Goal: Task Accomplishment & Management: Manage account settings

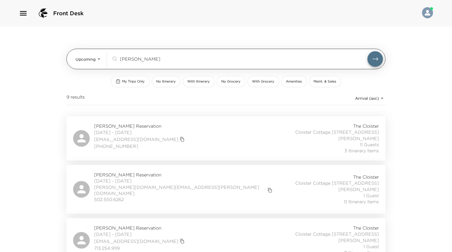
click at [87, 61] on body "Front Desk Upcoming Upcoming webb ​ My Trips Only No Itinerary With Itinerary N…" at bounding box center [226, 126] width 452 height 252
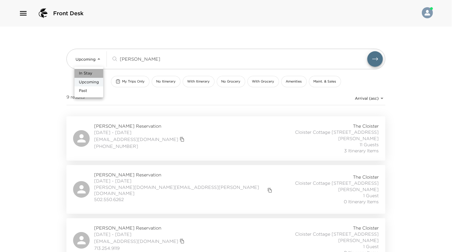
click at [85, 74] on span "In Stay" at bounding box center [85, 74] width 13 height 6
type input "In-Stay"
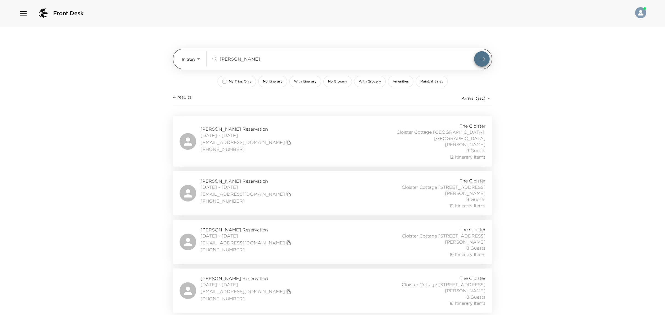
click at [224, 60] on input "webb" at bounding box center [347, 59] width 254 height 6
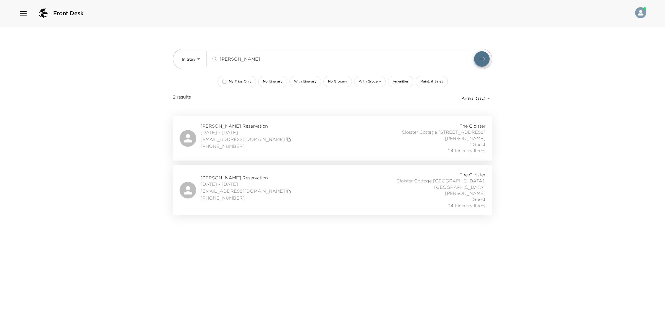
click at [303, 135] on div "Brian Kearney Reservation 08/31/2025 - 09/07/2025 bkearney@kearneyco.com (703) …" at bounding box center [332, 138] width 306 height 31
click at [362, 184] on div "Brian Kearney Reservation 08/31/2025 - 09/07/2025 bkearney@kearneyco.com (703) …" at bounding box center [332, 190] width 306 height 37
click at [228, 53] on div "kearn ​" at bounding box center [350, 59] width 278 height 16
click at [227, 58] on input "kearn" at bounding box center [347, 59] width 254 height 6
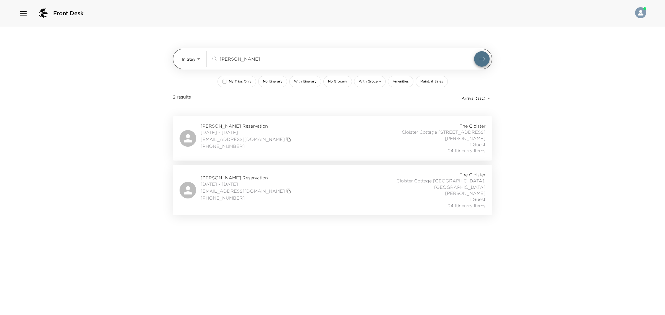
click at [227, 58] on input "kearn" at bounding box center [347, 59] width 254 height 6
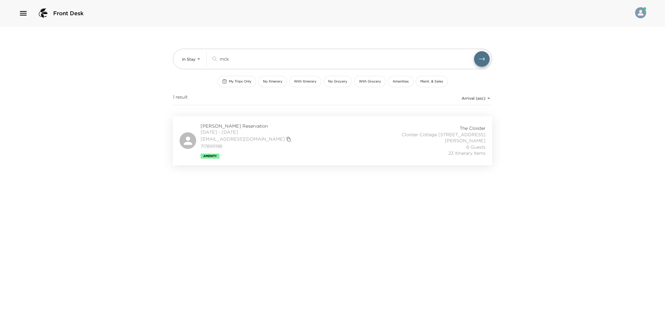
click at [283, 143] on div "Peter McKernan Reservation 08/31/2025 - 09/06/2025 pmckernan@herculite.com 7178…" at bounding box center [332, 141] width 306 height 36
click at [224, 58] on input "mck" at bounding box center [347, 59] width 254 height 6
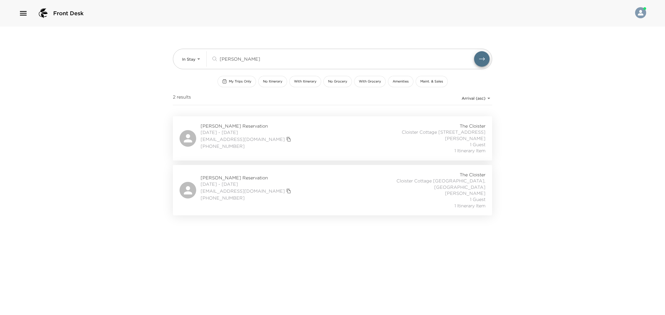
type input "brian"
click at [303, 144] on div "Brian Kearney Reservation 08/31/2025 - 09/07/2025 bkearney@kearneyco.com (703) …" at bounding box center [332, 138] width 306 height 31
click at [337, 191] on div "Brian Kearney Reservation 08/31/2025 - 09/07/2025 bkearney@kearneyco.com (703) …" at bounding box center [332, 190] width 306 height 37
click at [197, 61] on body "Front Desk In Stay In-Stay brian ​ My Trips Only No Itinerary With Itinerary No…" at bounding box center [332, 157] width 665 height 315
click at [191, 94] on li "Past" at bounding box center [192, 90] width 29 height 9
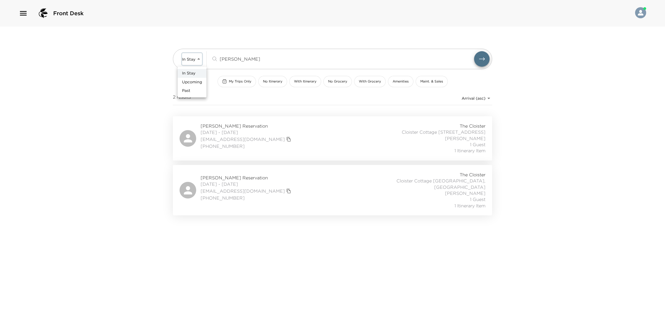
type input "Past"
click at [232, 56] on div "In Stay Upcoming Past" at bounding box center [332, 157] width 665 height 315
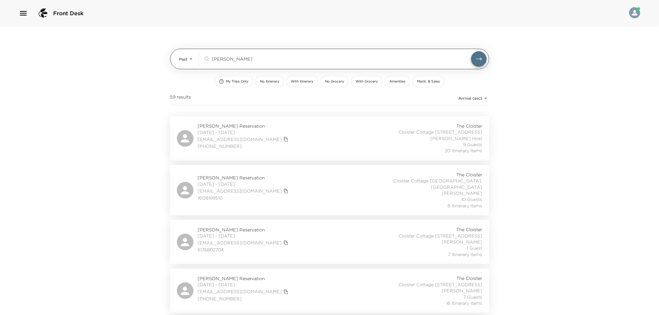
click at [231, 59] on input "brian" at bounding box center [341, 59] width 259 height 6
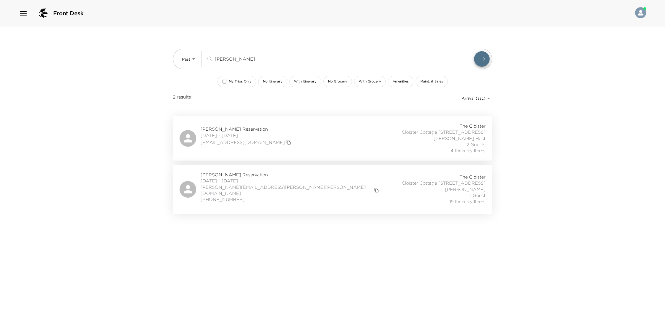
type input "rosenblum"
click at [23, 13] on icon "button" at bounding box center [23, 13] width 7 height 4
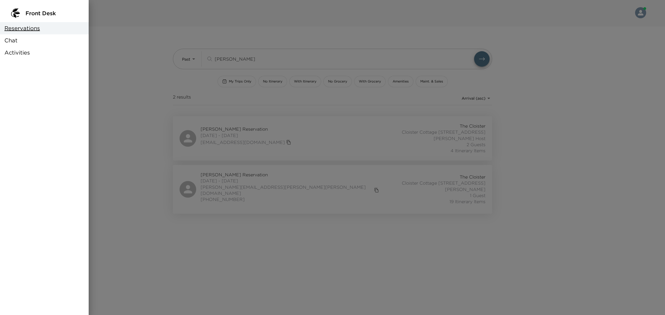
click at [14, 41] on span "Chat" at bounding box center [10, 41] width 13 height 8
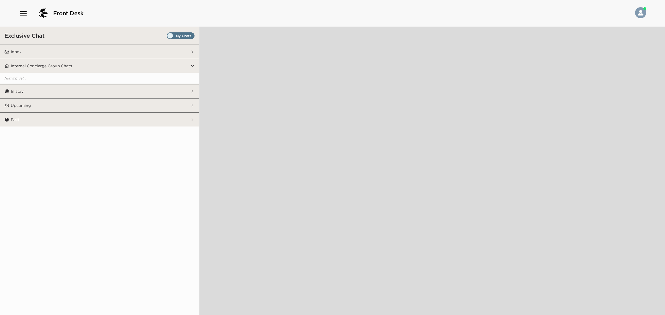
click at [183, 41] on div "Exclusive Chat" at bounding box center [99, 36] width 199 height 18
click at [171, 35] on span "Set all destinations" at bounding box center [181, 37] width 28 height 7
click at [168, 37] on input "Set all destinations" at bounding box center [168, 37] width 0 height 0
click at [143, 51] on button "Inbox" at bounding box center [99, 52] width 181 height 14
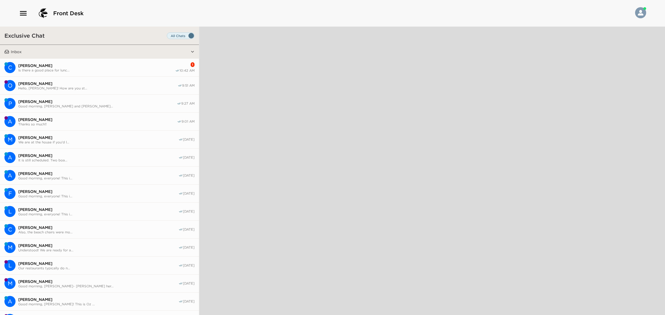
click at [68, 73] on button "C Catherone Johnson Is there a good place for lunc... 1 10:42 AM" at bounding box center [99, 68] width 199 height 18
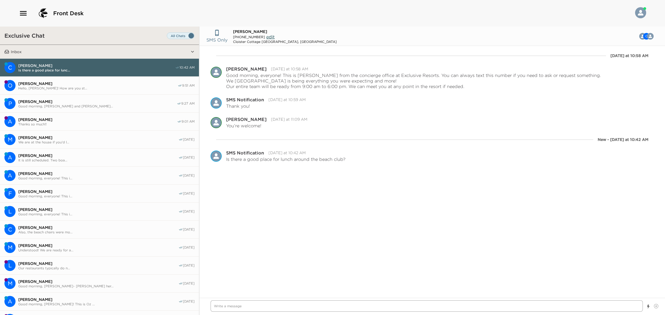
click at [289, 252] on textarea "Write a message" at bounding box center [426, 306] width 432 height 12
type textarea "x"
type textarea "G"
type textarea "x"
type textarea "Go"
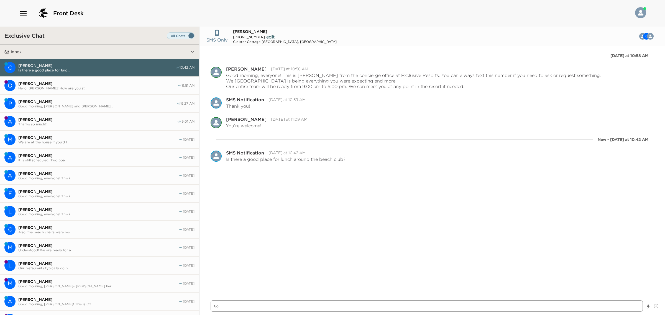
type textarea "x"
type textarea "Goo"
type textarea "x"
type textarea "Good"
type textarea "x"
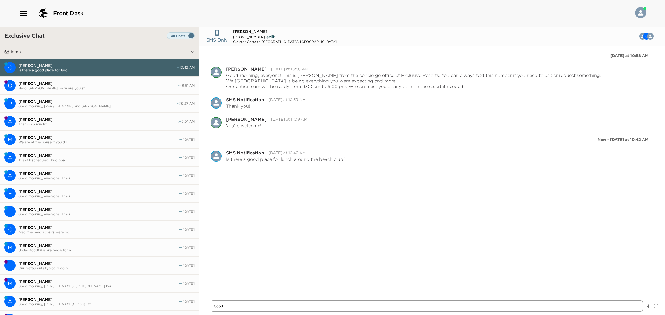
type textarea "Good m"
type textarea "x"
type textarea "Good mo"
type textarea "x"
type textarea "Good mor"
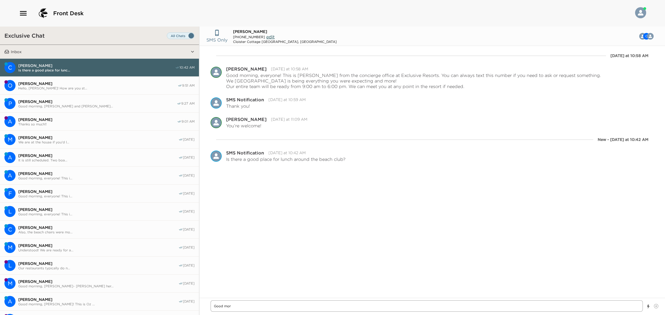
type textarea "x"
type textarea "Good morn"
type textarea "x"
type textarea "Good morni"
type textarea "x"
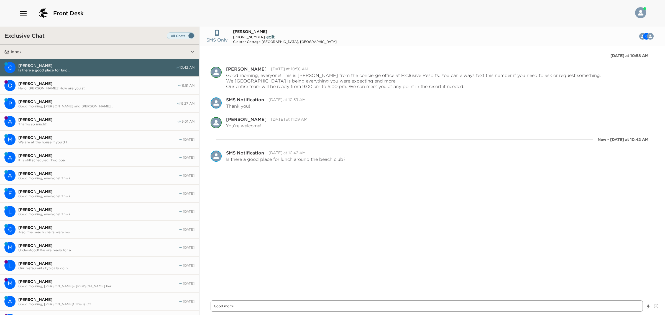
type textarea "Good mornin"
type textarea "x"
type textarea "Good morning"
type textarea "x"
type textarea "Good morning,"
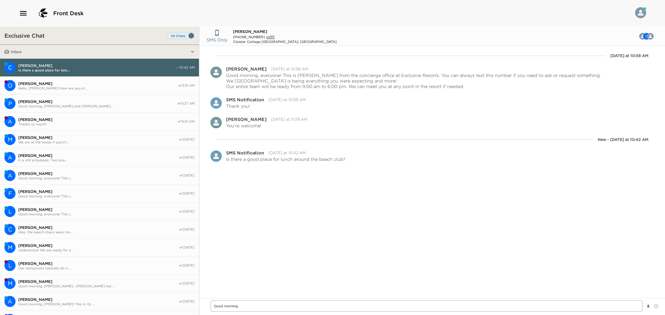
type textarea "x"
type textarea "Good morning,"
type textarea "x"
type textarea "Good morning, C"
type textarea "x"
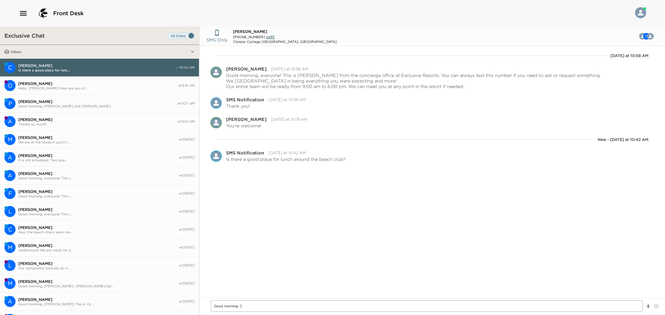
type textarea "Good morning, Ca"
type textarea "x"
type textarea "Good morning, Cat"
type textarea "x"
type textarea "Good morning, Ca"
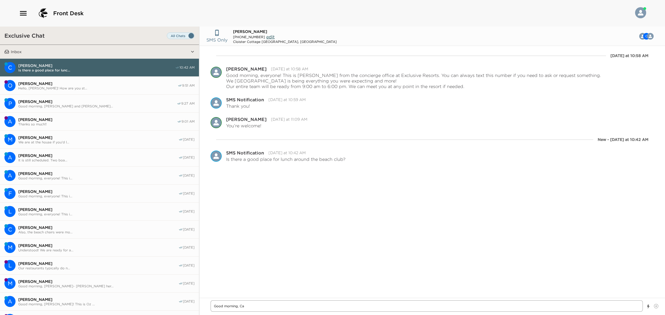
type textarea "x"
type textarea "Good morning, C"
type textarea "x"
type textarea "Good morning,"
type textarea "x"
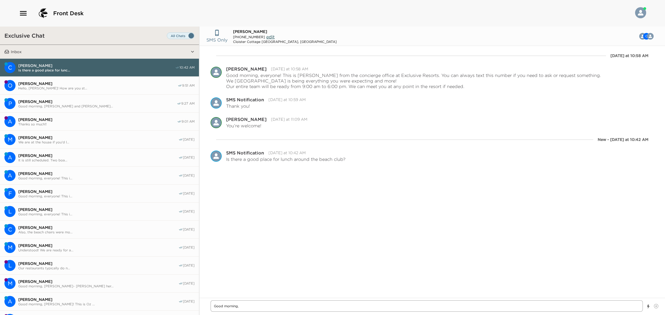
type textarea "Good morning,"
type textarea "x"
type textarea "Good morning"
type textarea "x"
type textarea "Good morning!"
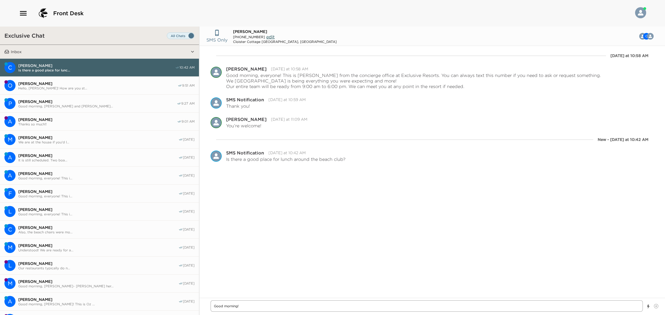
type textarea "x"
type textarea "Good morning!"
type textarea "x"
type textarea "Good morning!"
type textarea "x"
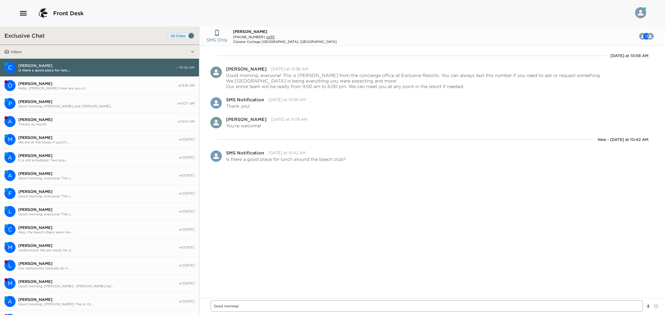
type textarea "Good morning! T"
type textarea "x"
type textarea "Good morning! Th"
type textarea "x"
type textarea "Good morning! Thi"
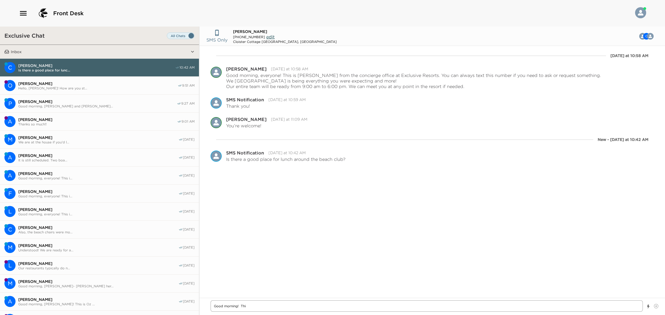
type textarea "x"
type textarea "Good morning! Thi"
type textarea "x"
type textarea "Good morning! Thi s"
type textarea "x"
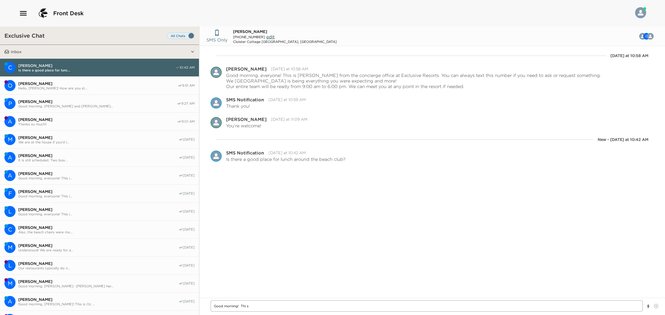
type textarea "Good morning! Thi"
type textarea "x"
type textarea "Good morning! Thi"
type textarea "x"
type textarea "Good morning! This"
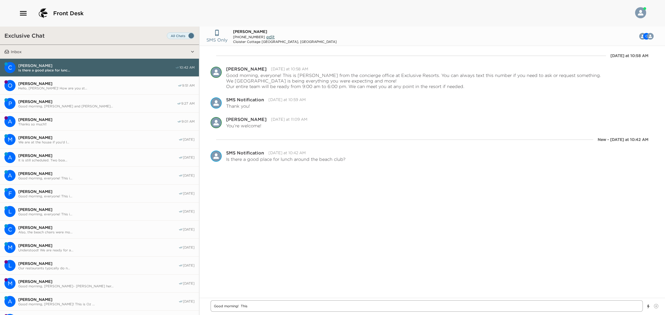
type textarea "x"
type textarea "Good morning! This"
type textarea "x"
type textarea "Good morning! This i"
type textarea "x"
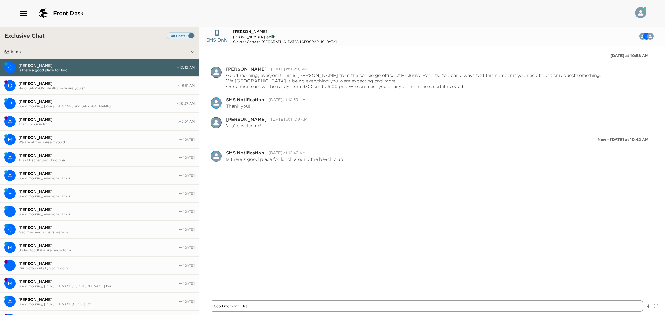
type textarea "Good morning! This is"
type textarea "x"
type textarea "Good morning! This is"
type textarea "x"
type textarea "Good morning! This is A"
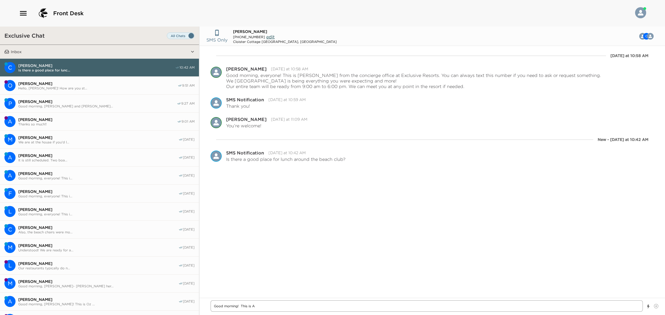
type textarea "x"
type textarea "Good morning! This is An"
type textarea "x"
type textarea "Good morning! This is And"
type textarea "x"
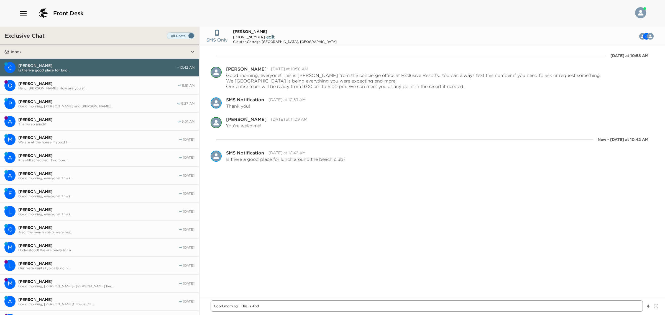
type textarea "Good morning! This is Andr"
type textarea "x"
type textarea "Good morning! This is Andre"
type textarea "x"
type textarea "Good morning! This is Andren"
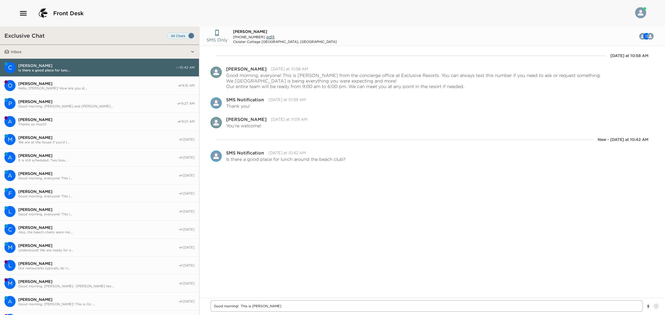
type textarea "x"
type textarea "Good morning! This is Andrena"
type textarea "x"
type textarea "Good morning! This is Andrena"
type textarea "x"
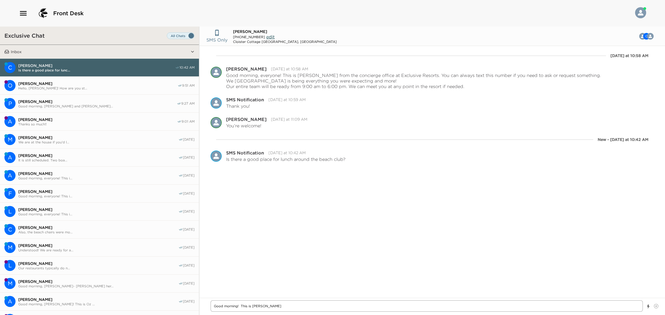
type textarea "Good morning! This is Andrena o"
type textarea "x"
type textarea "Good morning! This is Andrena on"
type textarea "x"
type textarea "Good morning! This is Andrena on"
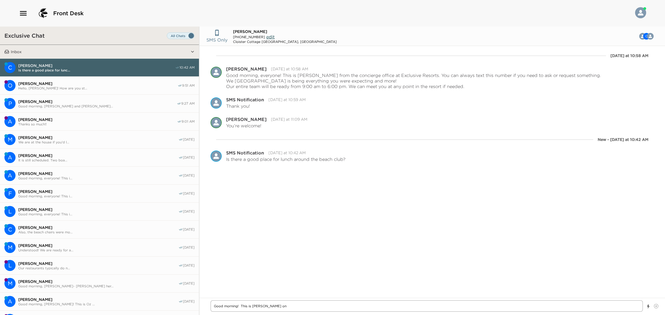
type textarea "x"
type textarea "Good morning! This is Andrena on th"
type textarea "x"
type textarea "Good morning! This is Andrena on the"
type textarea "x"
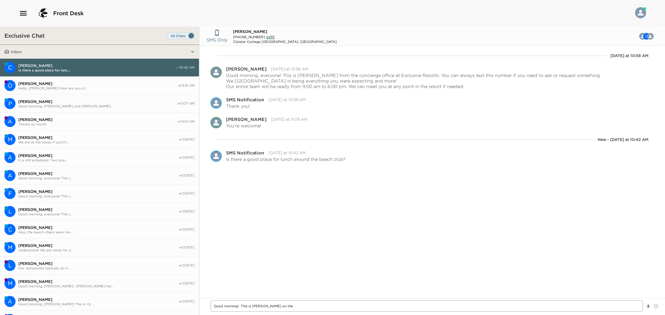
type textarea "Good morning! This is Andrena on the"
type textarea "x"
type textarea "Good morning! This is Andrena on the c"
type textarea "x"
type textarea "Good morning! This is Andrena on the con"
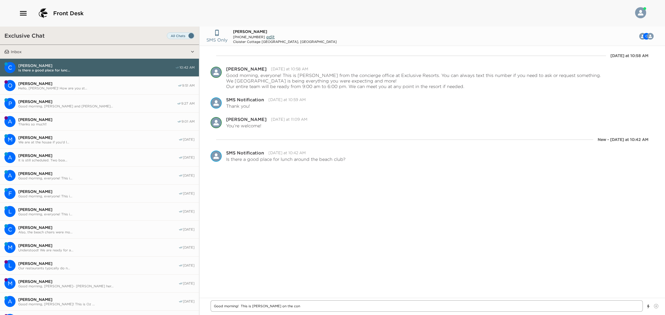
type textarea "x"
type textarea "Good morning! This is Andrena on the conc"
type textarea "x"
type textarea "Good morning! This is Andrena on the conci"
type textarea "x"
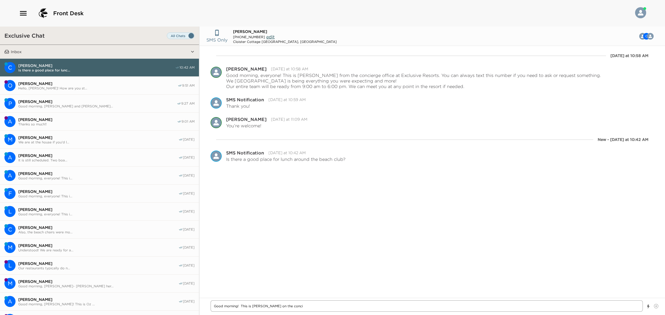
type textarea "Good morning! This is Andrena on the concie"
type textarea "x"
type textarea "Good morning! This is Andrena on the concier"
type textarea "x"
type textarea "Good morning! This is Andrena on the concierg"
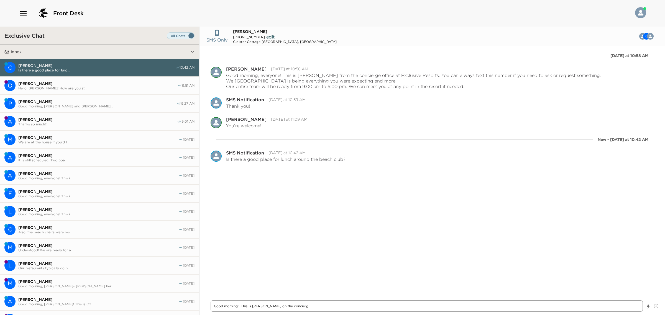
type textarea "x"
type textarea "Good morning! This is Andrena on the concierge"
type textarea "x"
type textarea "Good morning! This is Andrena on the concierge"
type textarea "x"
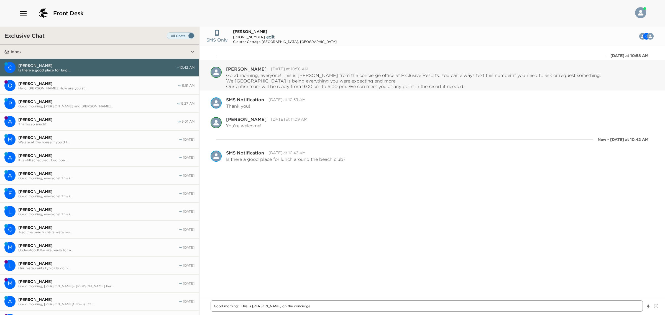
type textarea "Good morning! This is Andrena on the concierge l"
type textarea "x"
type textarea "Good morning! This is Andrena on the concierge li"
type textarea "x"
type textarea "Good morning! This is Andrena on the concierge line"
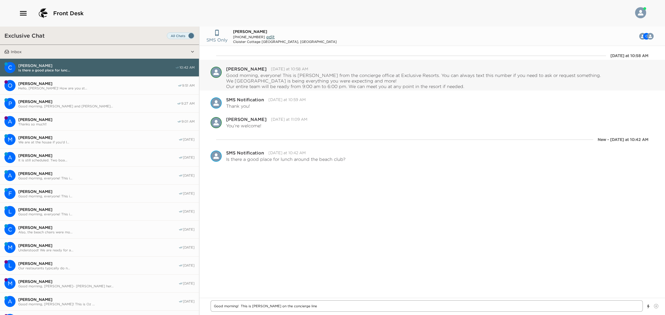
type textarea "x"
type textarea "Good morning! This is Andrena on the concierge line."
type textarea "x"
type textarea "Good morning! This is Andrena on the concierge line."
type textarea "x"
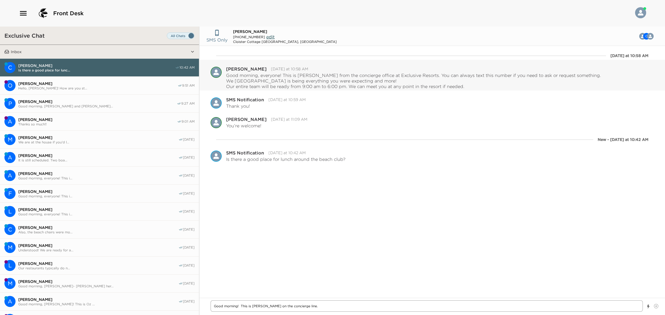
type textarea "Good morning! This is Andrena on the concierge line."
type textarea "x"
type textarea "Good morning! This is Andrena on the concierge line. S"
type textarea "x"
type textarea "Good morning! This is Andrena on the concierge line. Sn"
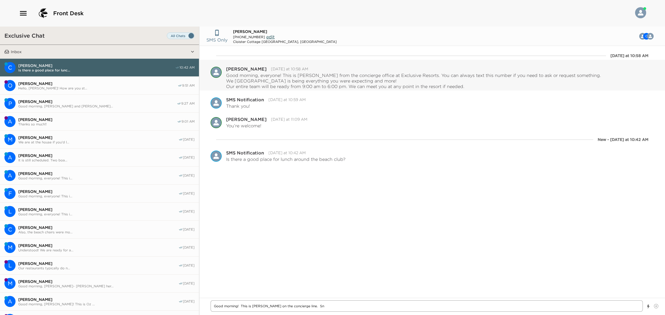
type textarea "x"
type textarea "Good morning! This is Andrena on the concierge line. Sna"
type textarea "x"
type textarea "Good morning! This is Andrena on the concierge line. Snac"
type textarea "x"
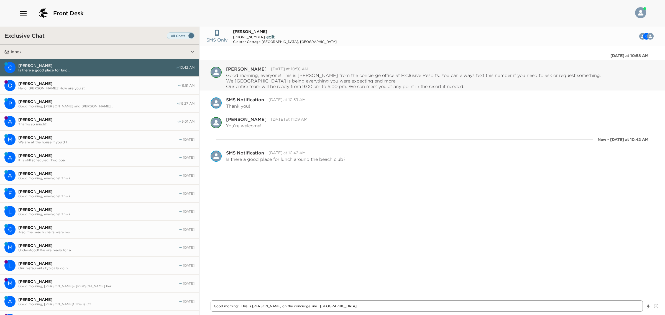
type textarea "Good morning! This is Andrena on the concierge line. Snack"
type textarea "x"
type textarea "Good morning! This is Andrena on the concierge line. Snack"
type textarea "x"
type textarea "Good morning! This is Andrena on the concierge line. Snack S"
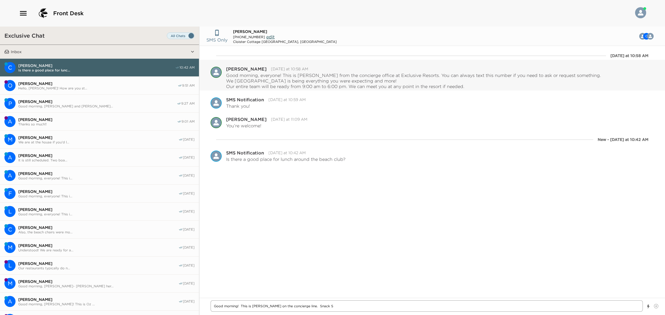
type textarea "x"
type textarea "Good morning! This is Andrena on the concierge line. Snack Sc"
type textarea "x"
type textarea "Good morning! This is Andrena on the concierge line. Snack Sch"
type textarea "x"
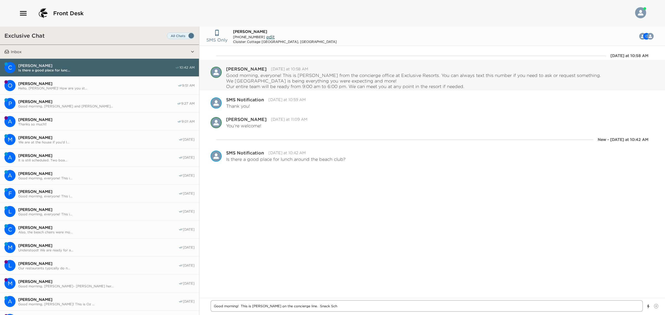
type textarea "Good morning! This is Andrena on the concierge line. Snack Scha"
type textarea "x"
type textarea "Good morning! This is Andrena on the concierge line. Snack Schak"
type textarea "x"
type textarea "Good morning! This is Andrena on the concierge line. Snack Scha"
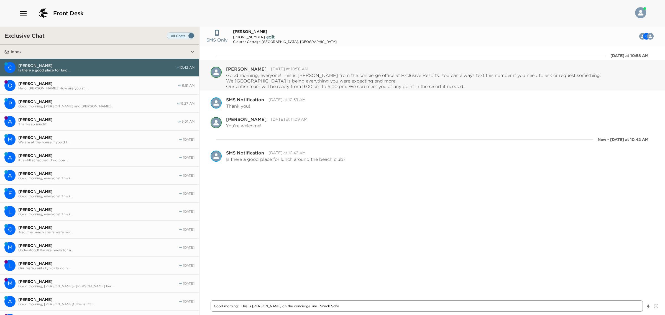
type textarea "x"
type textarea "Good morning! This is Andrena on the concierge line. Snack Sch"
type textarea "x"
type textarea "Good morning! This is Andrena on the concierge line. Snack Sc"
type textarea "x"
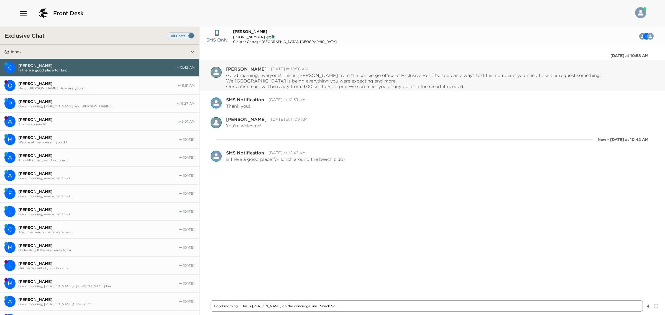
type textarea "Good morning! This is Andrena on the concierge line. Snack S"
type textarea "x"
type textarea "Good morning! This is Andrena on the concierge line. Snack Sh"
type textarea "x"
type textarea "Good morning! This is Andrena on the concierge line. Snack Sha"
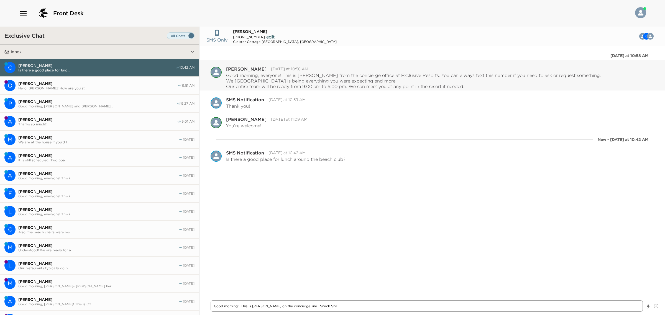
type textarea "x"
type textarea "Good morning! This is Andrena on the concierge line. Snack Shac"
type textarea "x"
type textarea "Good morning! This is Andrena on the concierge line. Snack Shack"
type textarea "x"
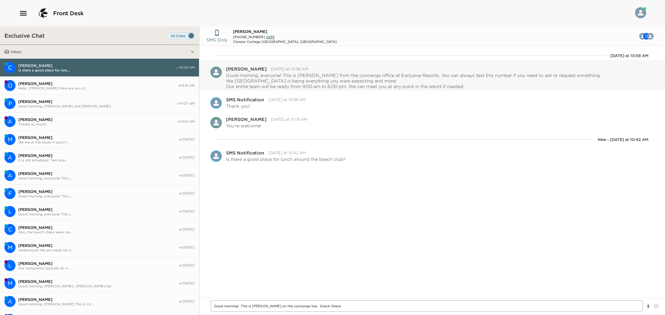
type textarea "Good morning! This is Andrena on the concierge line. Snack Shack"
type textarea "x"
type textarea "Good morning! This is Andrena on the concierge line. Snack Shack wi"
type textarea "x"
type textarea "Good morning! This is Andrena on the concierge line. Snack Shack wil"
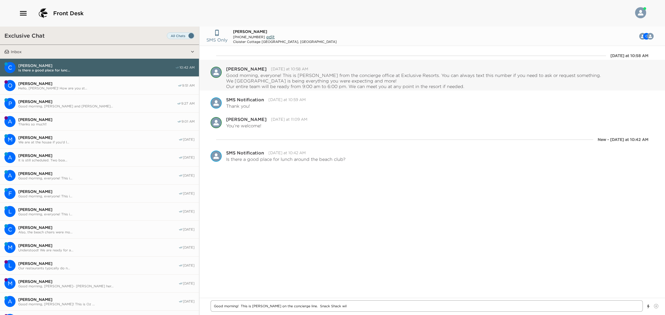
type textarea "x"
type textarea "Good morning! This is Andrena on the concierge line. Snack Shack will"
type textarea "x"
type textarea "Good morning! This is Andrena on the concierge line. Snack Shack will"
type textarea "x"
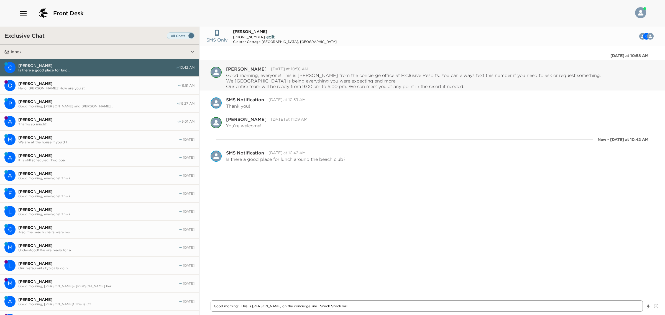
type textarea "Good morning! This is Andrena on the concierge line. Snack Shack will b"
type textarea "x"
type textarea "Good morning! This is Andrena on the concierge line. Snack Shack will be"
type textarea "x"
type textarea "Good morning! This is Andrena on the concierge line. Snack Shack will be"
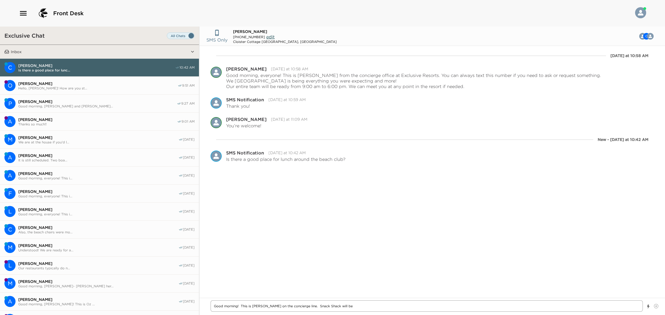
type textarea "x"
type textarea "Good morning! This is Andrena on the concierge line. Snack Shack will be"
click at [365, 252] on textarea "Good morning! This is Andrena on the concierge line. Snack Shack will be" at bounding box center [426, 306] width 432 height 12
type textarea "x"
type textarea "Good morning! This is Andrena on the concierge line. Snack Shack will be s"
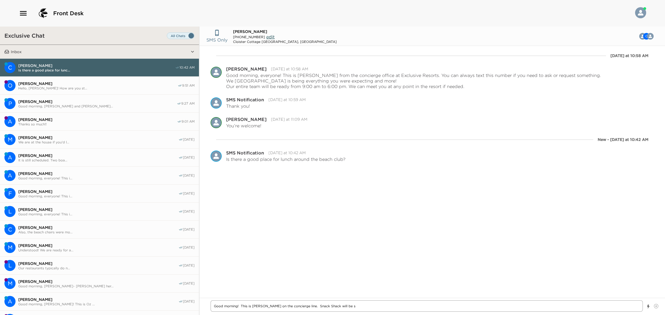
type textarea "x"
type textarea "Good morning! This is Andrena on the concierge line. Snack Shack will be se"
type textarea "x"
type textarea "Good morning! This is Andrena on the concierge line. Snack Shack will be ser"
type textarea "x"
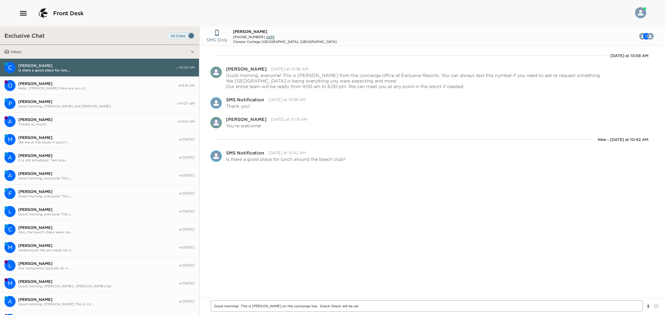
type textarea "Good morning! This is Andrena on the concierge line. Snack Shack will be serv"
type textarea "x"
type textarea "Good morning! This is Andrena on the concierge line. Snack Shack will be servi"
click at [416, 252] on textarea "Good morning! This is Andrena on the concierge line. Snack Shack will be servin…" at bounding box center [426, 306] width 432 height 12
click at [326, 252] on textarea "Good morning! This is Andrena on the concierge line. Snack Shack will be servin…" at bounding box center [426, 306] width 432 height 12
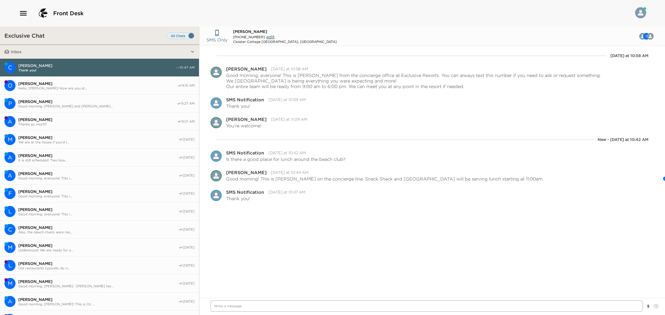
click at [296, 252] on textarea "Write a message" at bounding box center [426, 306] width 432 height 12
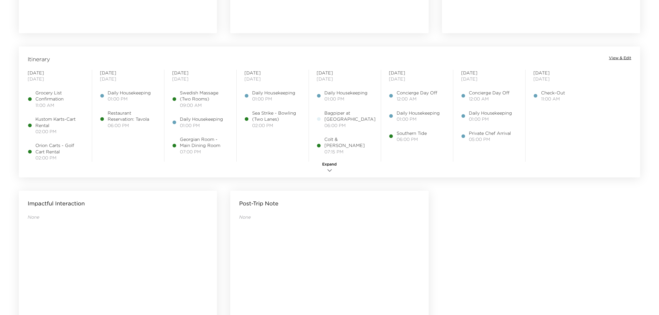
scroll to position [381, 0]
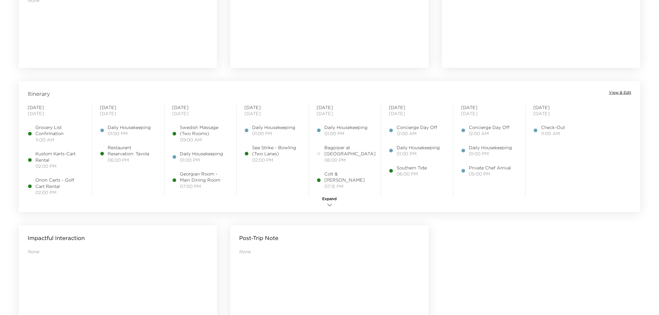
click at [615, 94] on span "View & Edit" at bounding box center [620, 93] width 22 height 6
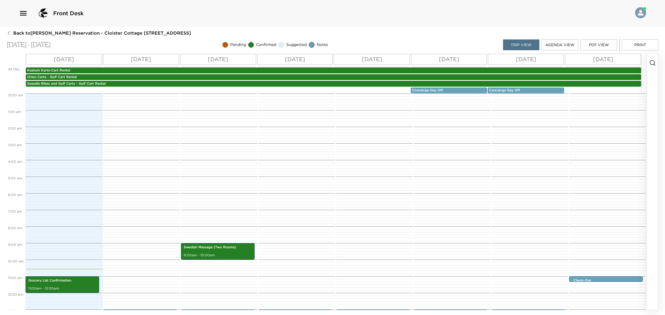
scroll to position [150, 0]
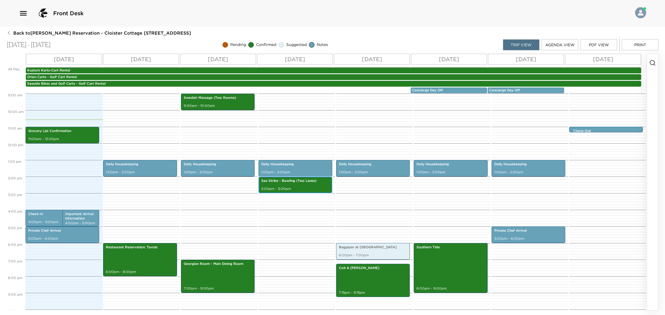
click at [286, 189] on p "2:00pm - 3:00pm" at bounding box center [295, 189] width 68 height 5
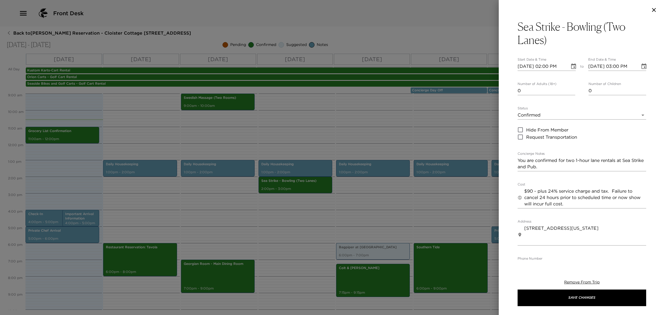
click at [550, 68] on input "[DATE] 02:00 PM" at bounding box center [541, 66] width 48 height 9
type input "[DATE] 05:00 PM"
type input "[DATE] 06:00 PM"
type input "[DATE] 05:30 PM"
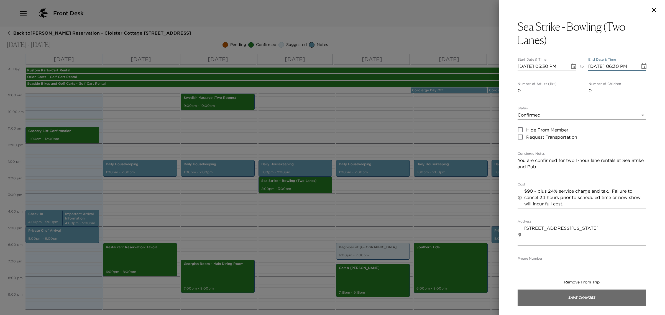
type input "[DATE] 06:30 PM"
click at [593, 295] on button "Save Changes" at bounding box center [581, 298] width 129 height 17
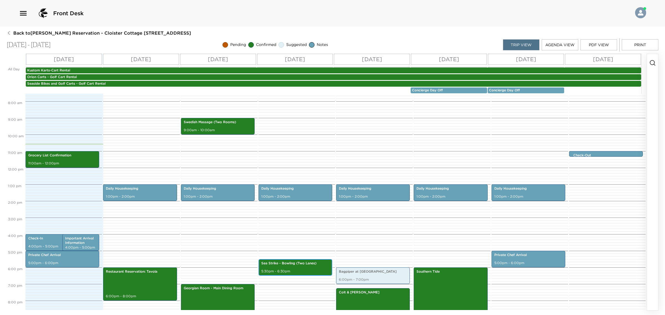
scroll to position [182, 0]
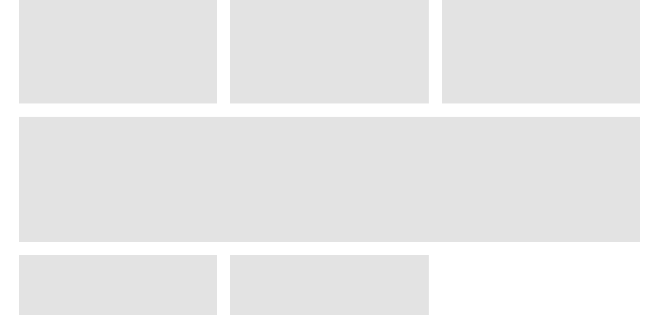
scroll to position [346, 0]
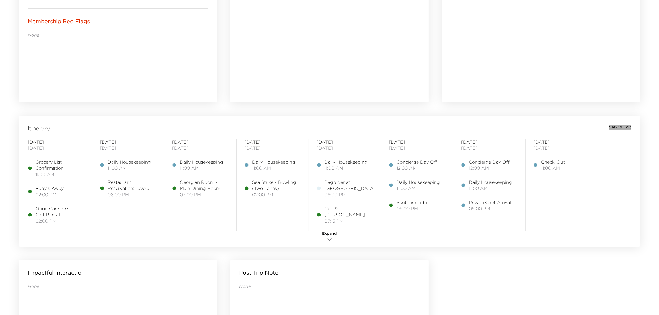
click at [620, 126] on span "View & Edit" at bounding box center [620, 128] width 22 height 6
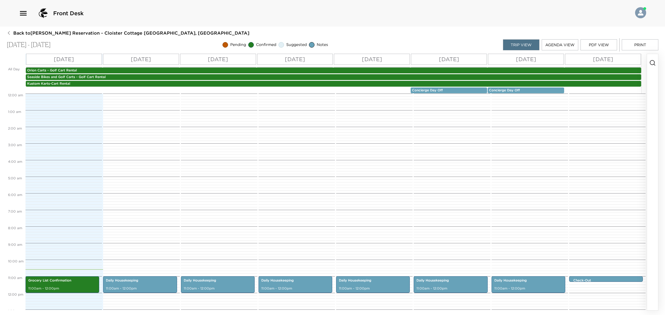
scroll to position [162, 0]
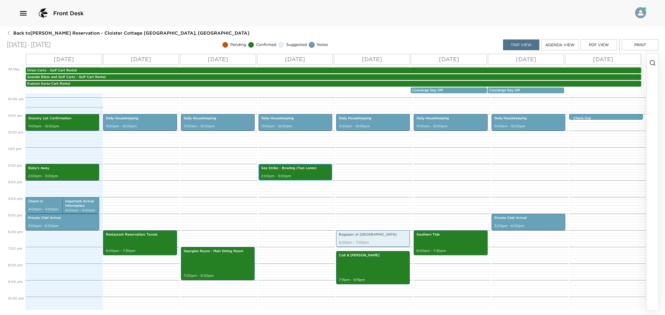
click at [296, 167] on p "Sea Strike - Bowling (Two Lanes)" at bounding box center [295, 168] width 68 height 5
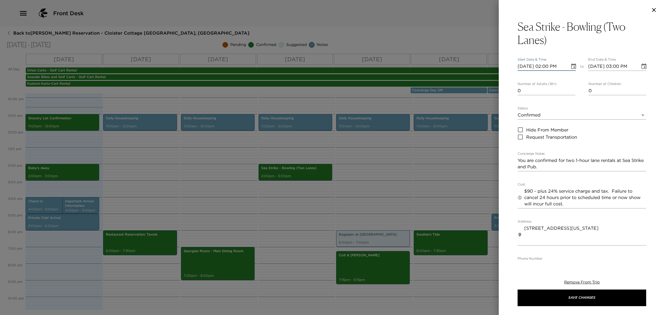
click at [548, 66] on input "[DATE] 02:00 PM" at bounding box center [541, 66] width 48 height 9
type input "[DATE] 05:00 PM"
type input "[DATE] 06:00 PM"
type input "[DATE] 05:30 PM"
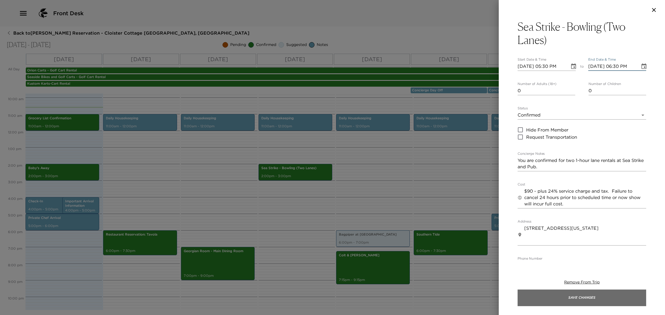
type input "[DATE] 06:30 PM"
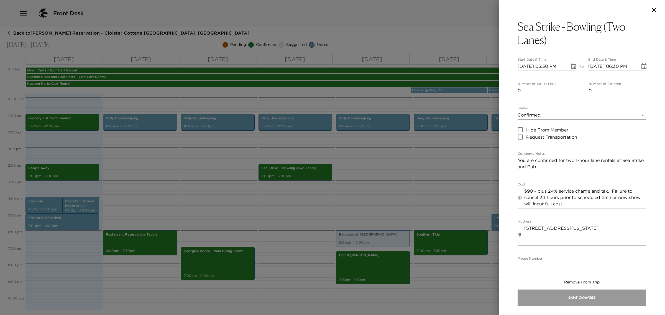
click at [585, 301] on button "Save Changes" at bounding box center [581, 298] width 129 height 17
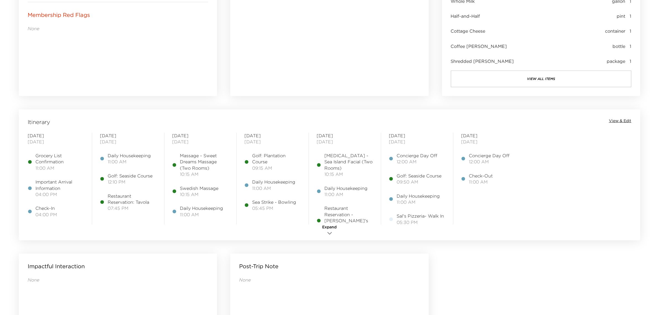
scroll to position [382, 0]
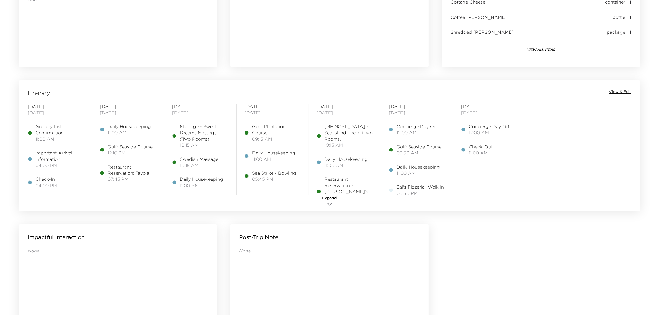
click at [327, 201] on icon "button" at bounding box center [330, 204] width 7 height 7
click at [625, 92] on span "View & Edit" at bounding box center [620, 92] width 22 height 6
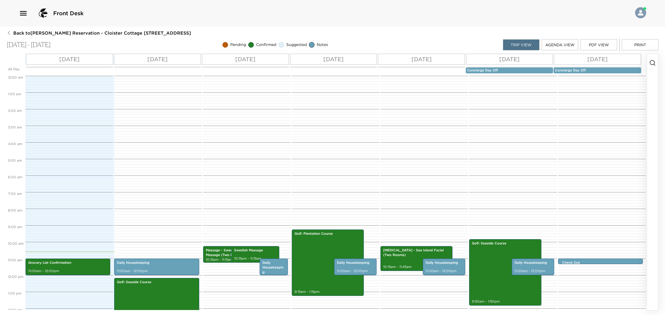
scroll to position [154, 0]
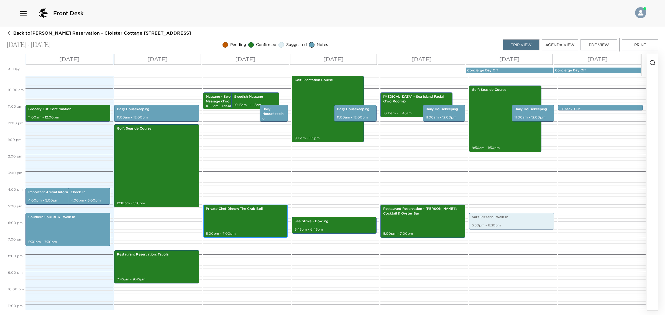
click at [240, 222] on div "Private Chef Dinner: The Crab Boil 5:00pm - 7:00pm" at bounding box center [245, 221] width 81 height 32
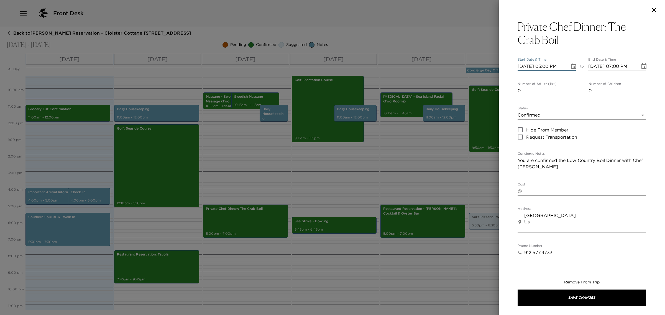
click at [548, 65] on input "09/02/2025 05:00 PM" at bounding box center [541, 66] width 48 height 9
type input "09/02/2025 06:15 PM"
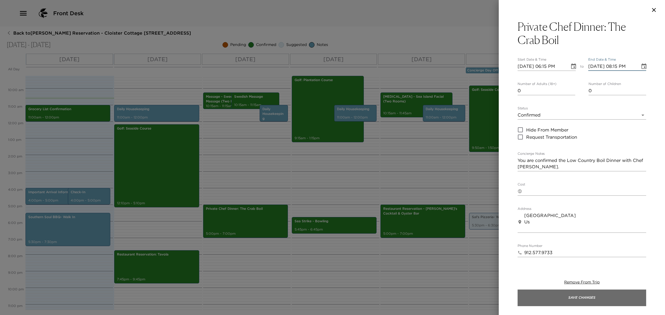
type input "09/02/2025 08:15 PM"
click at [583, 300] on button "Save Changes" at bounding box center [581, 298] width 129 height 17
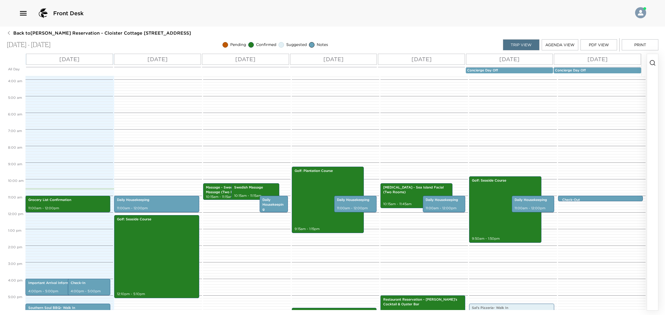
scroll to position [0, 0]
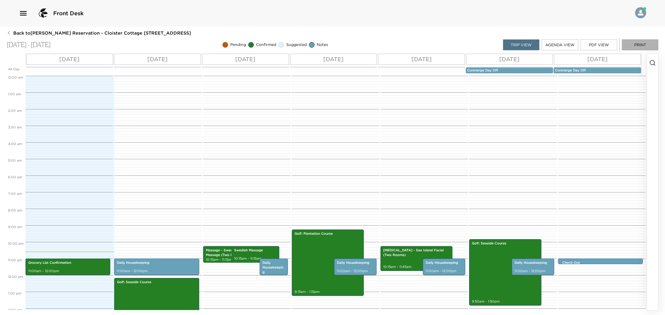
click at [636, 44] on button "Print" at bounding box center [639, 44] width 37 height 11
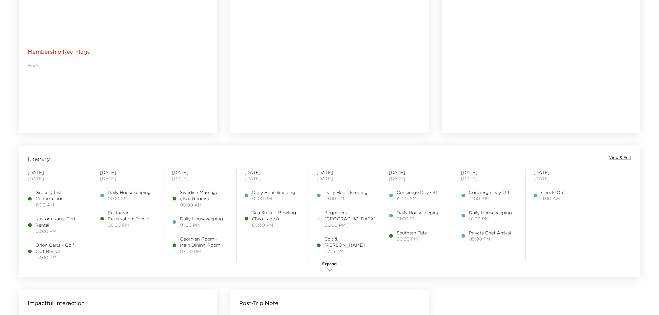
scroll to position [346, 0]
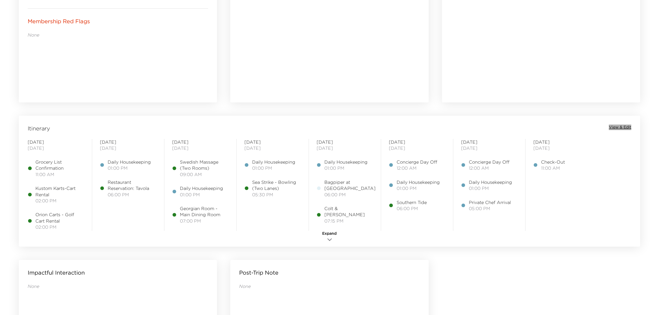
click at [618, 125] on span "View & Edit" at bounding box center [620, 128] width 22 height 6
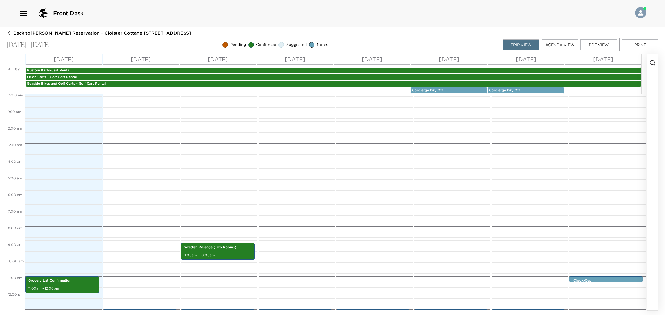
click at [639, 42] on button "Print" at bounding box center [639, 44] width 37 height 11
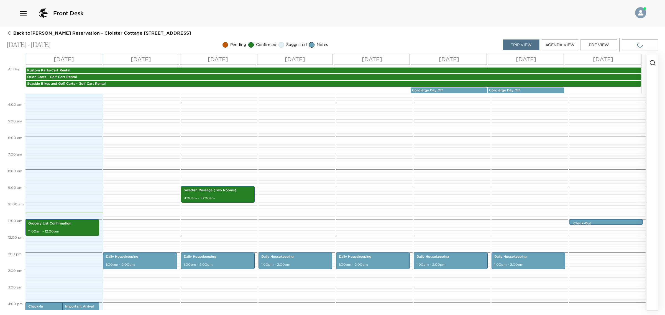
scroll to position [182, 0]
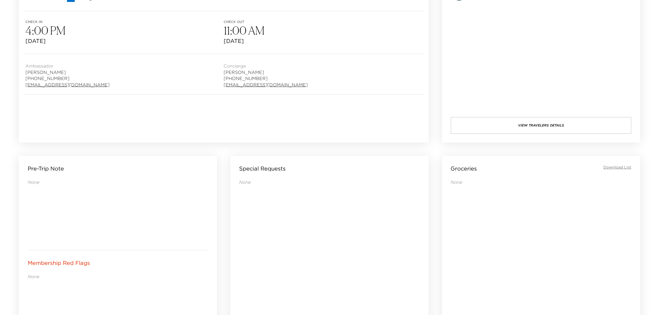
scroll to position [312, 0]
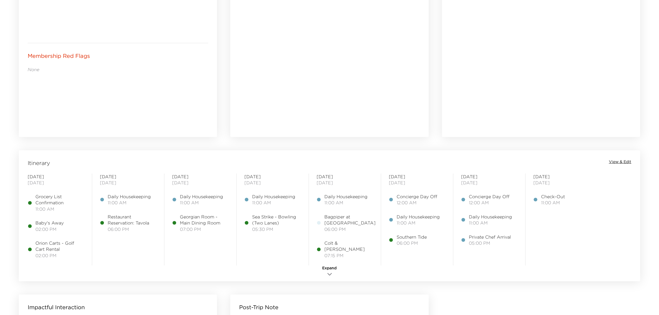
click at [622, 160] on span "View & Edit" at bounding box center [620, 162] width 22 height 6
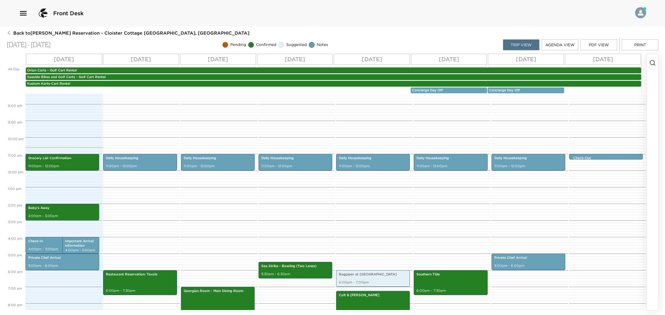
scroll to position [113, 0]
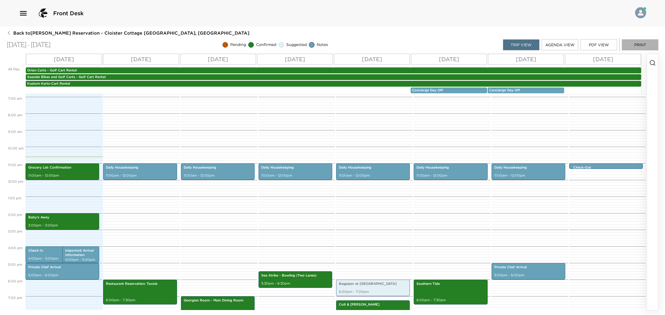
click at [639, 48] on button "Print" at bounding box center [639, 44] width 37 height 11
